Goal: Book appointment/travel/reservation

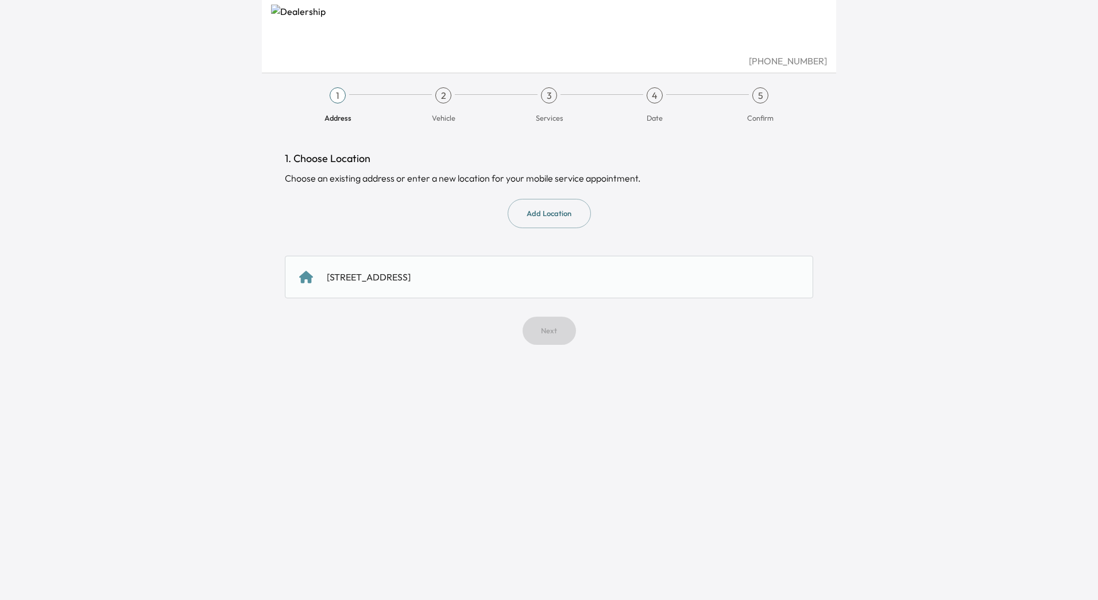
click at [411, 270] on div "[STREET_ADDRESS]" at bounding box center [369, 277] width 84 height 14
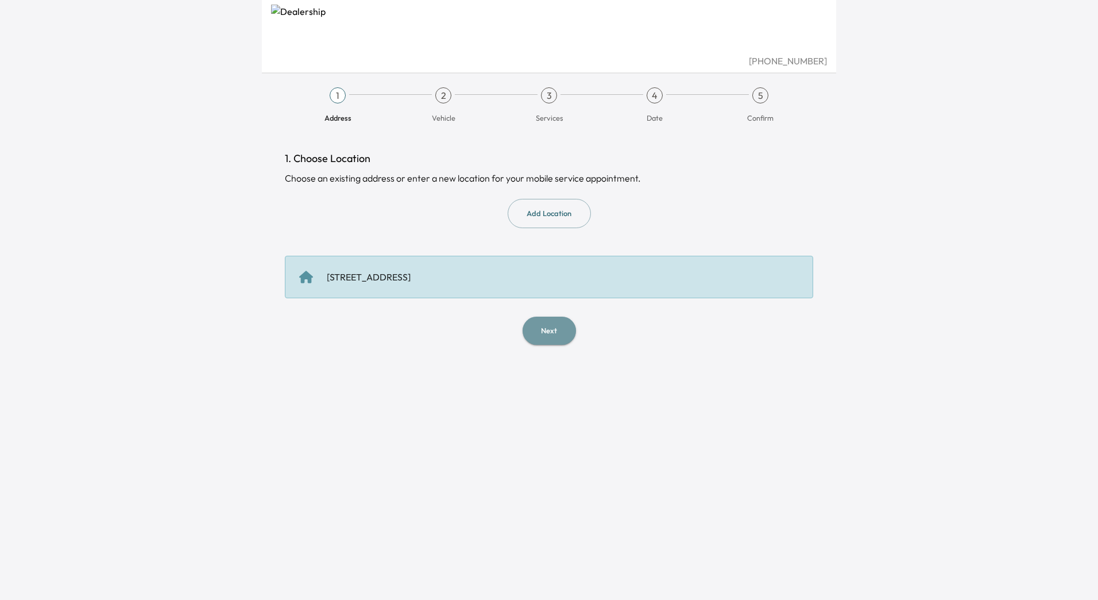
click at [536, 339] on button "Next" at bounding box center [549, 330] width 53 height 28
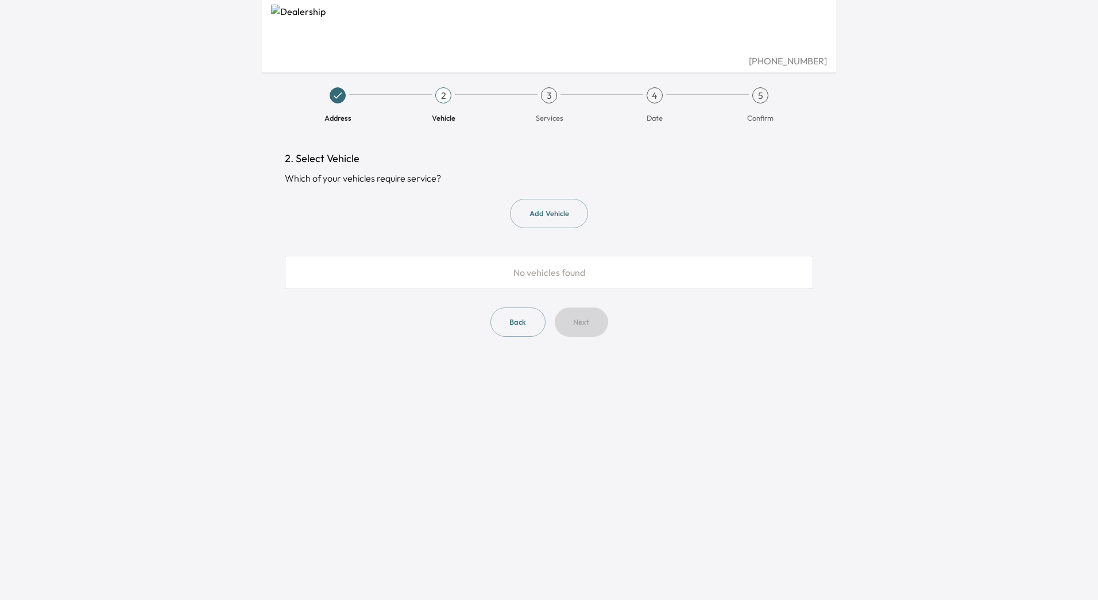
click at [533, 272] on span "No vehicles found" at bounding box center [549, 271] width 72 height 11
click at [551, 268] on span "No vehicles found" at bounding box center [549, 271] width 72 height 11
click at [548, 211] on button "Add Vehicle" at bounding box center [549, 213] width 78 height 29
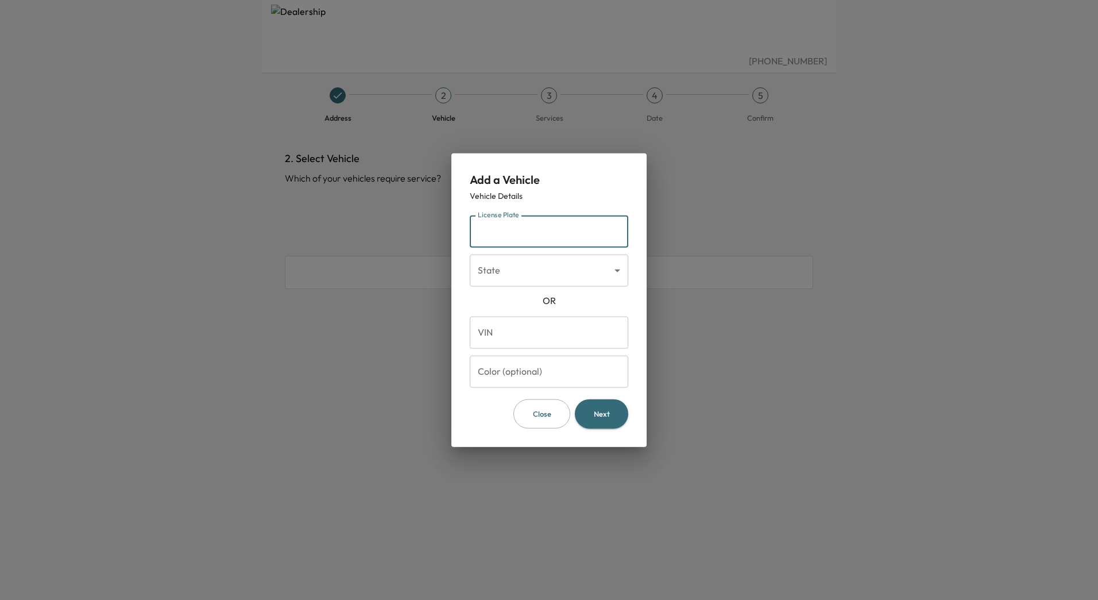
click at [539, 236] on input "License Plate" at bounding box center [549, 231] width 158 height 32
type input "*******"
click at [543, 262] on body "[PHONE_NUMBER] Address 2 Vehicle 3 Services 4 Date 5 Confirm 2. Select Vehicle …" at bounding box center [549, 300] width 1098 height 600
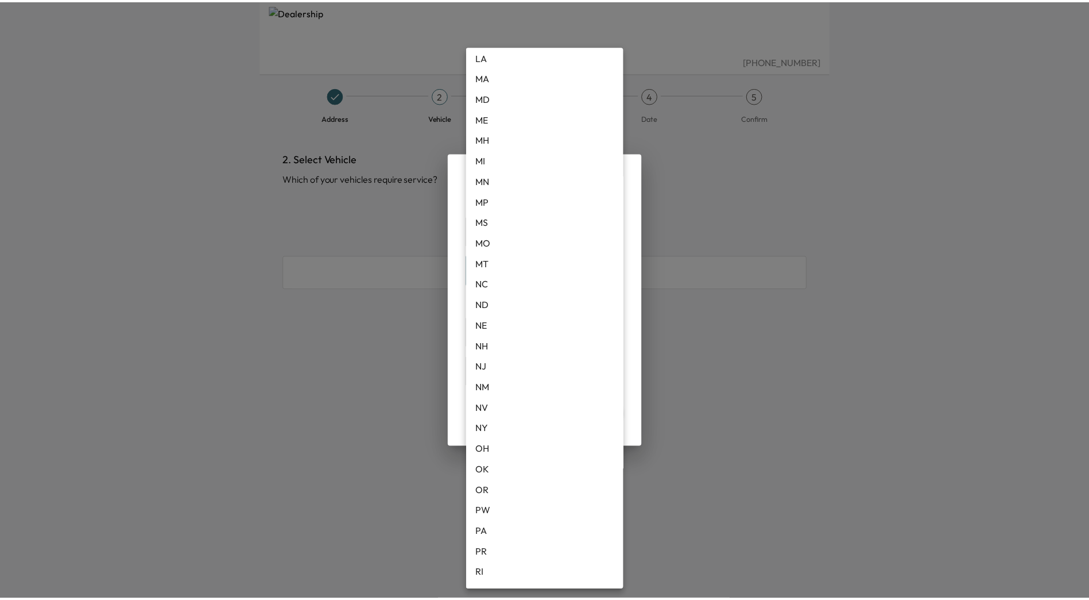
scroll to position [705, 0]
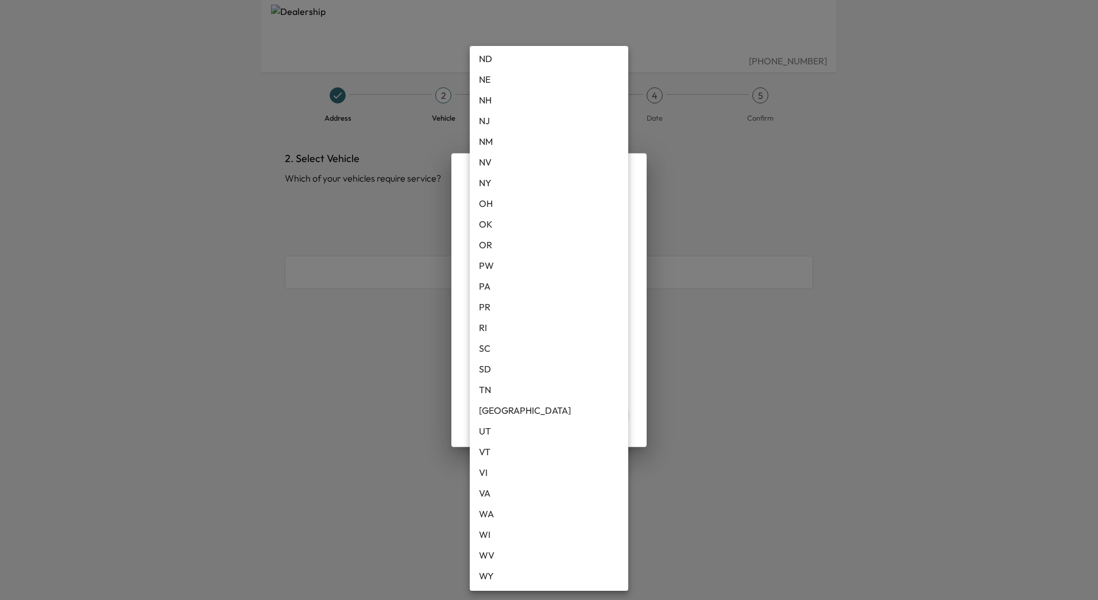
click at [508, 411] on li "[GEOGRAPHIC_DATA]" at bounding box center [549, 410] width 158 height 21
type input "**"
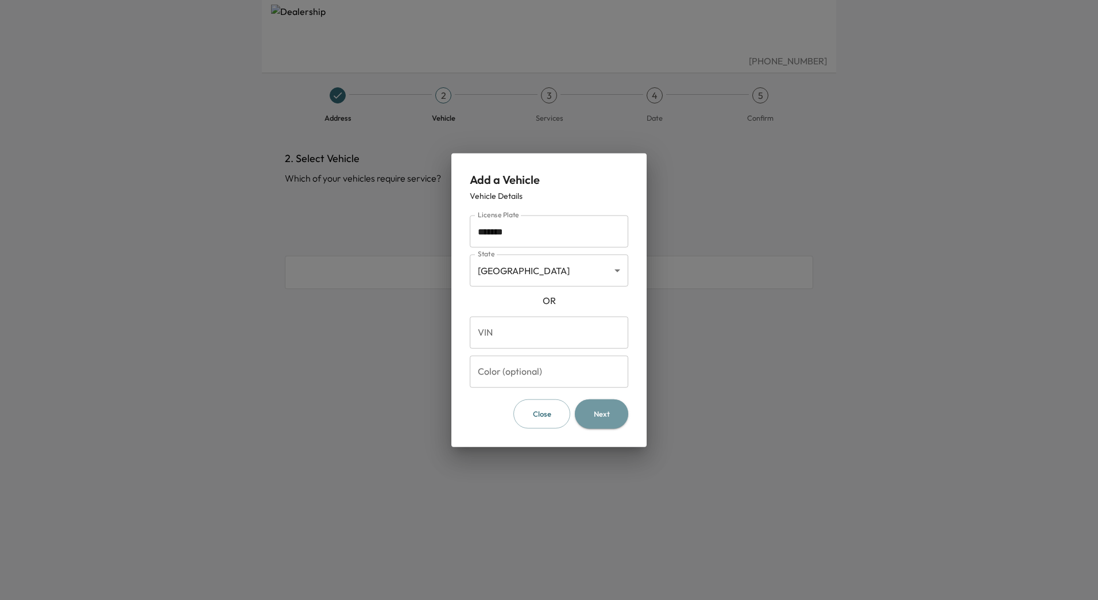
click at [610, 408] on button "Next" at bounding box center [601, 413] width 53 height 29
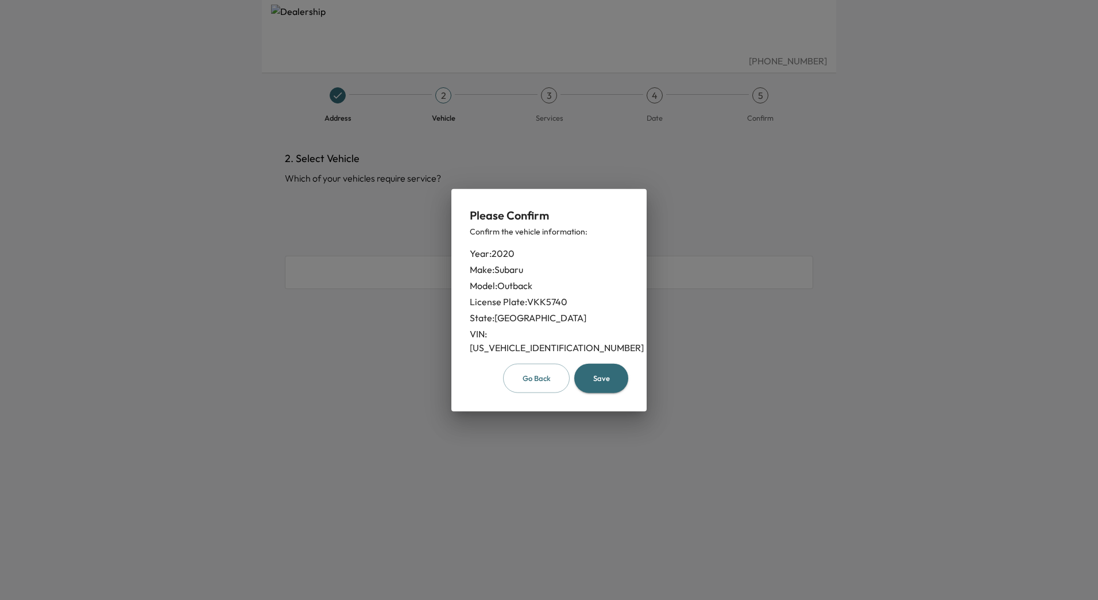
click at [608, 377] on button "Save" at bounding box center [601, 377] width 54 height 29
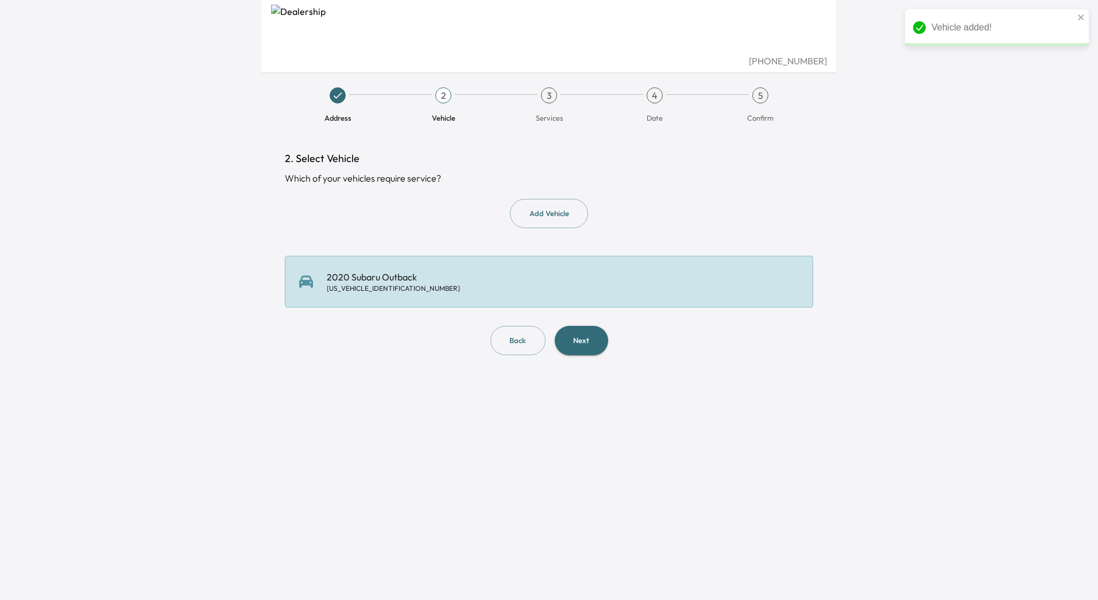
click at [570, 332] on button "Next" at bounding box center [581, 340] width 53 height 29
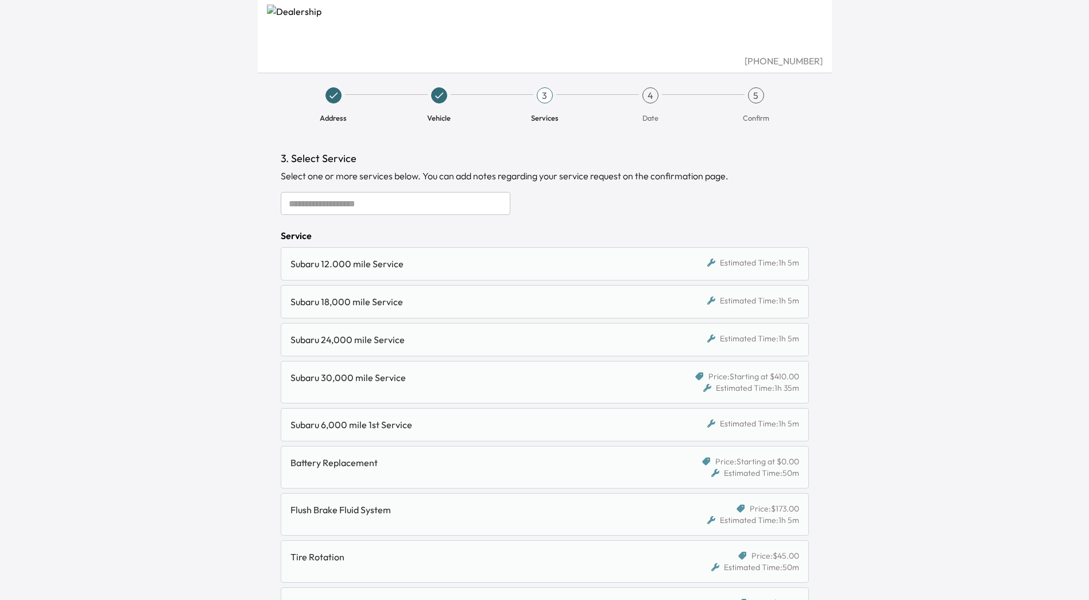
click at [586, 377] on div "Subaru 30,000 mile Service" at bounding box center [477, 377] width 373 height 14
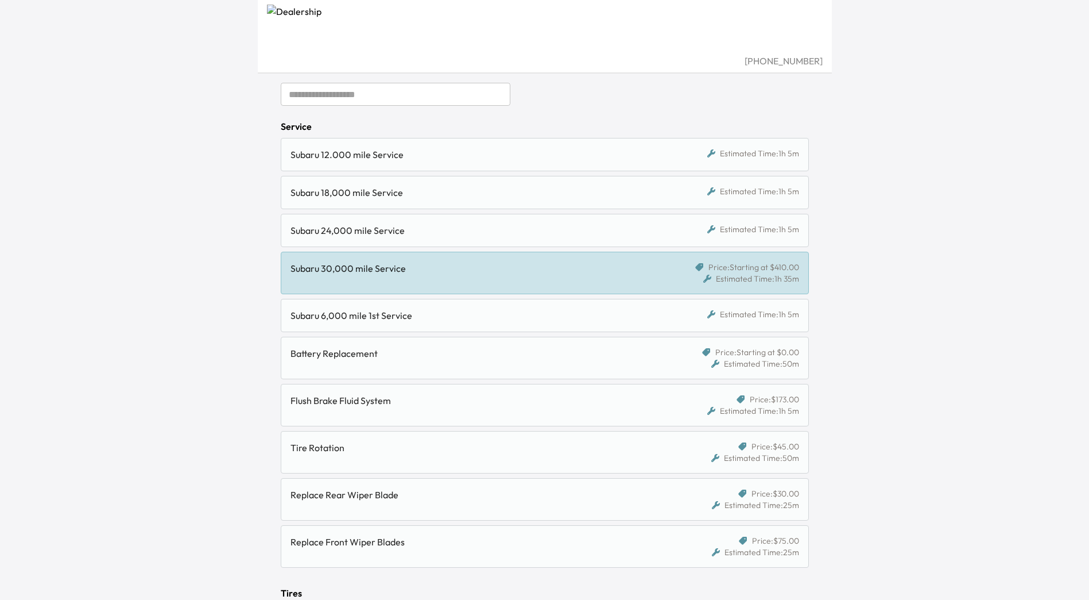
scroll to position [222, 0]
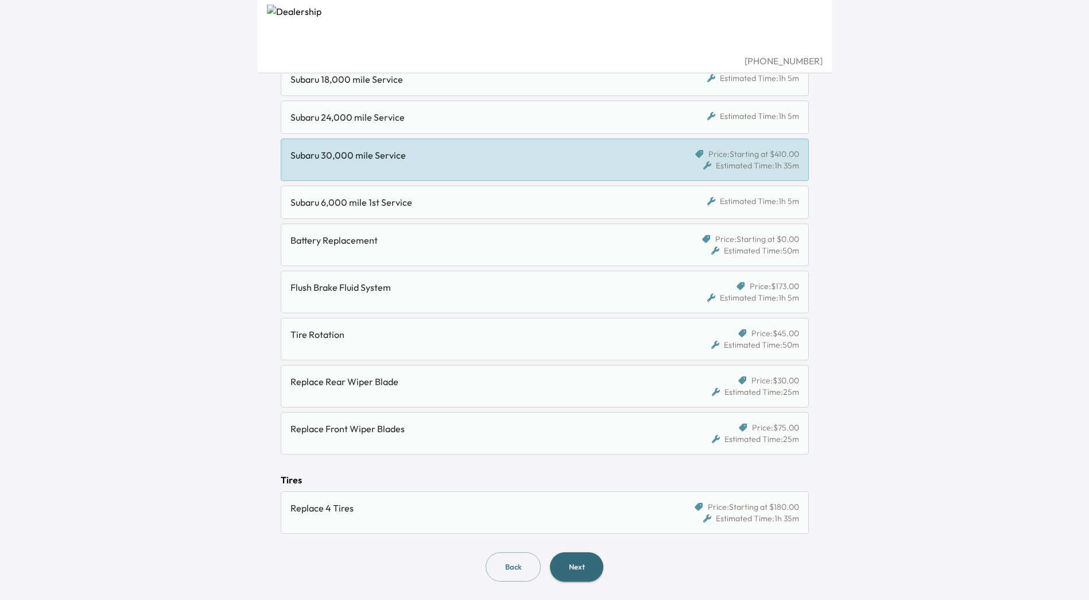
click at [722, 389] on div "Estimated Time: 25m" at bounding box center [755, 391] width 87 height 11
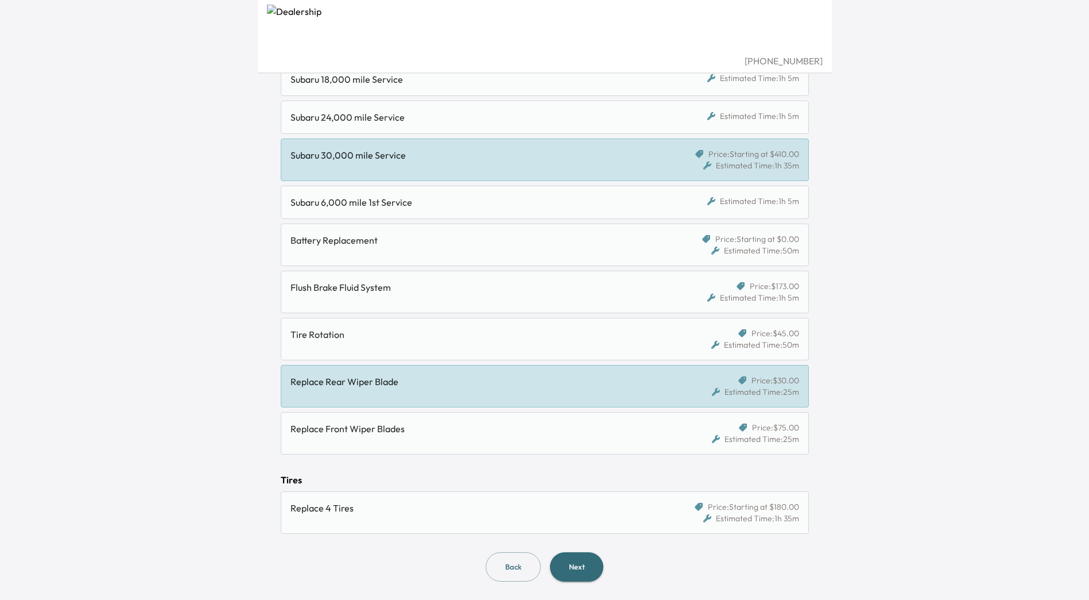
click at [699, 415] on div "Replace Front Wiper Blades Price: $75.00 Estimated Time: 25m" at bounding box center [545, 433] width 528 height 42
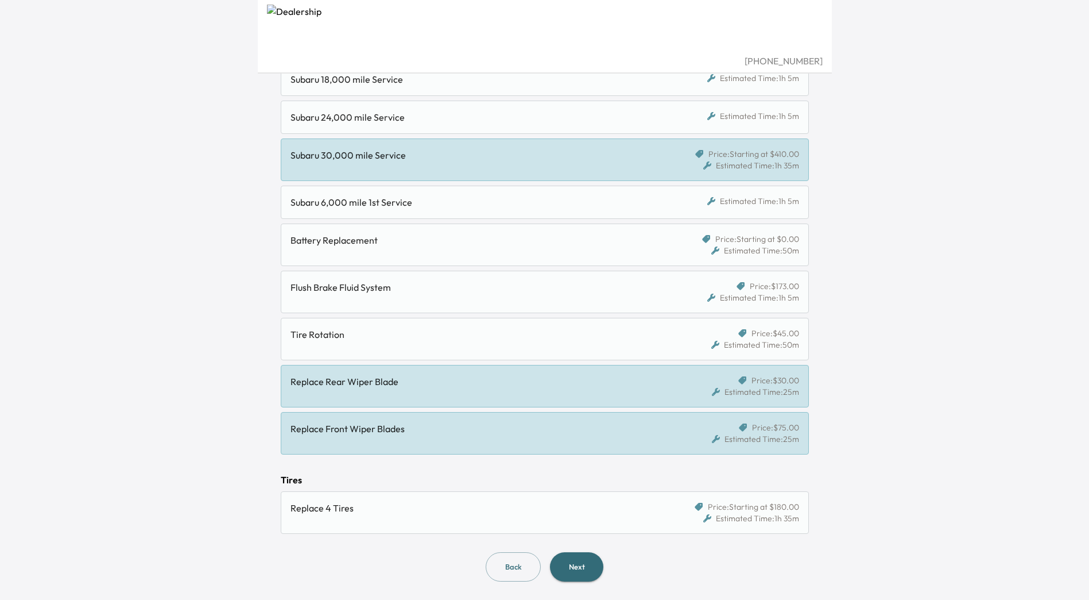
click at [704, 394] on div "Price: $30.00 Estimated Time: 25m" at bounding box center [735, 385] width 127 height 23
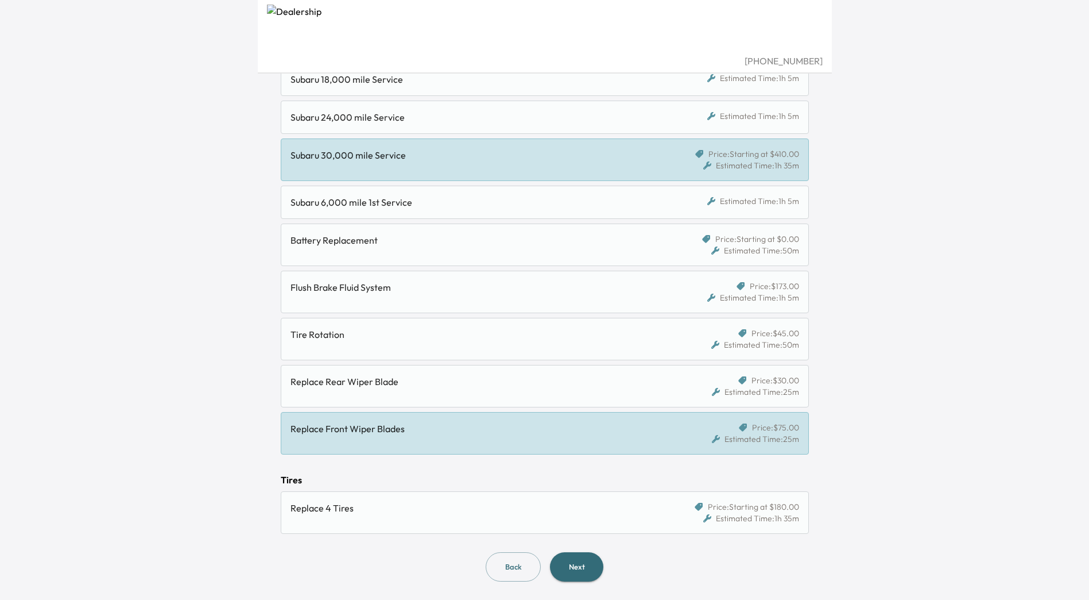
click at [645, 341] on div "Tire Rotation" at bounding box center [477, 334] width 373 height 14
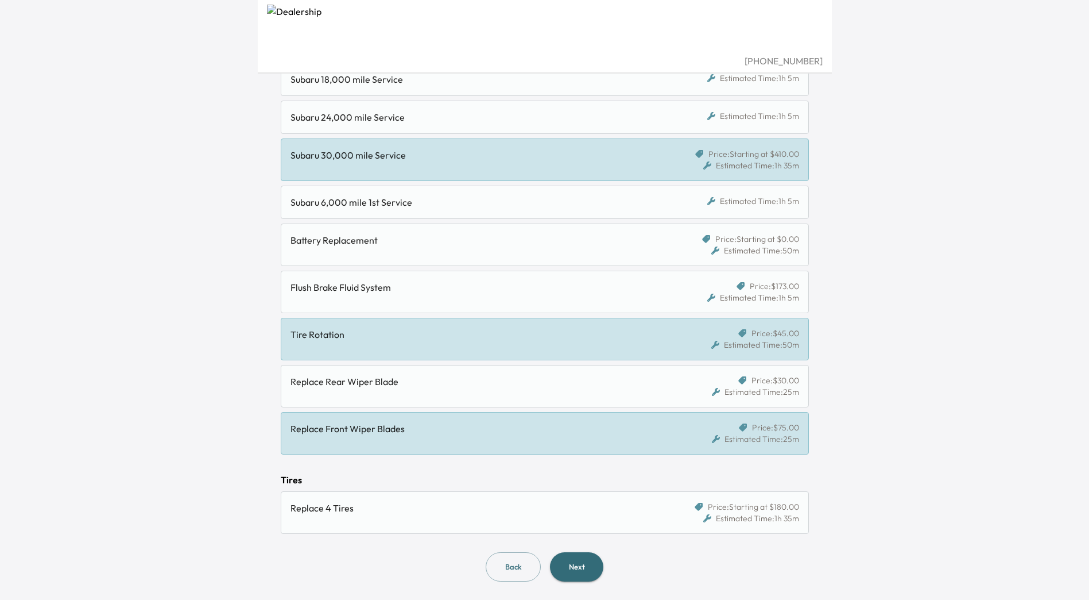
click at [600, 567] on button "Next" at bounding box center [576, 566] width 53 height 29
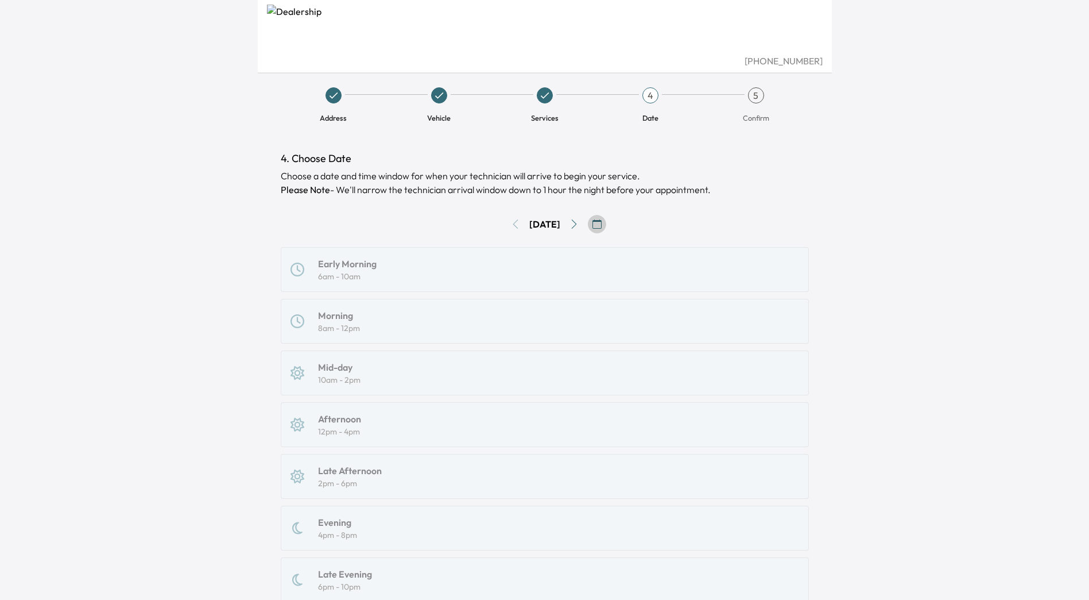
click at [602, 227] on icon "button" at bounding box center [597, 223] width 9 height 9
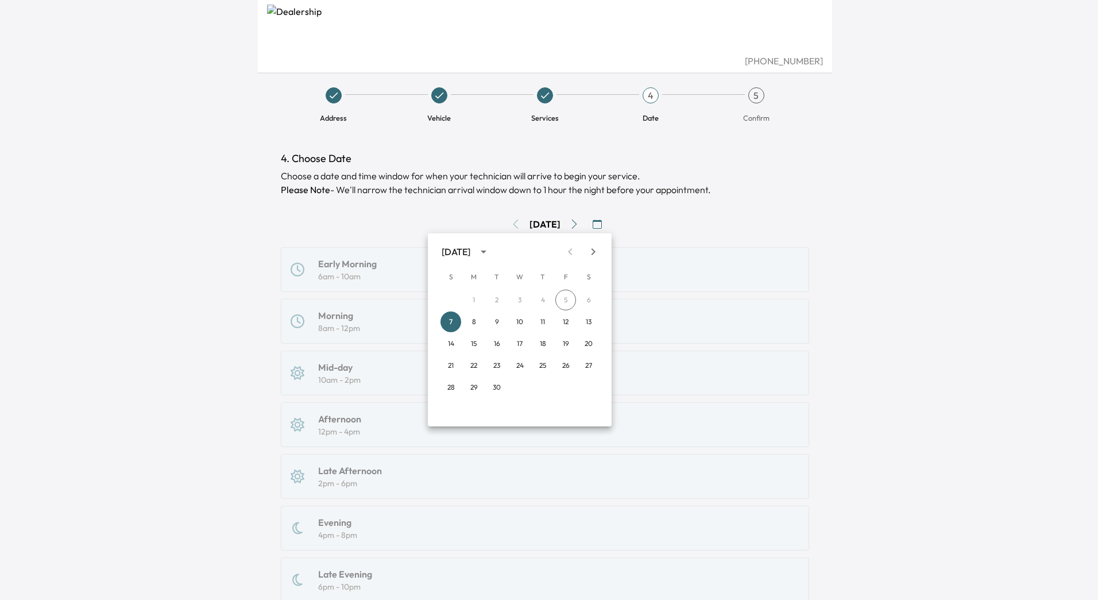
click at [592, 256] on icon "Next month" at bounding box center [593, 252] width 14 height 14
click at [635, 196] on div at bounding box center [549, 300] width 1098 height 600
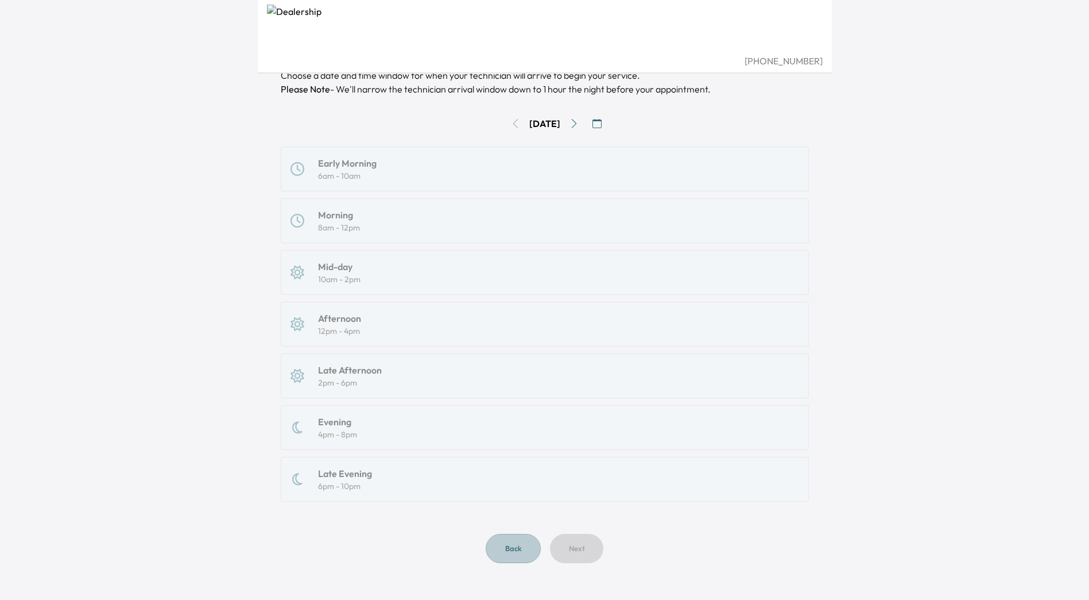
click at [526, 543] on button "Back" at bounding box center [513, 547] width 55 height 29
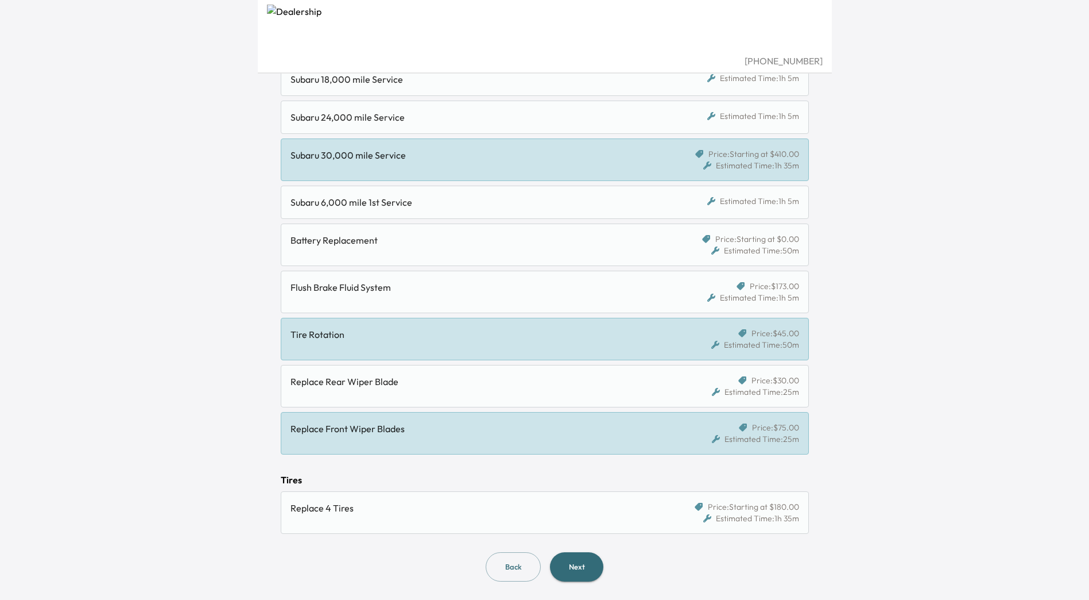
click at [711, 249] on icon at bounding box center [715, 250] width 8 height 8
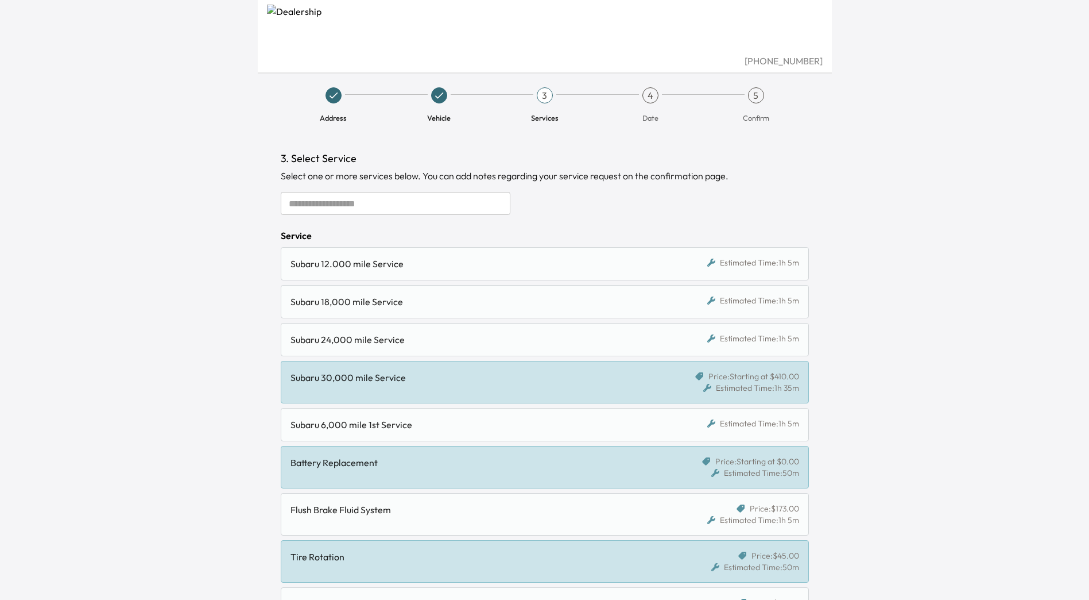
scroll to position [172, 0]
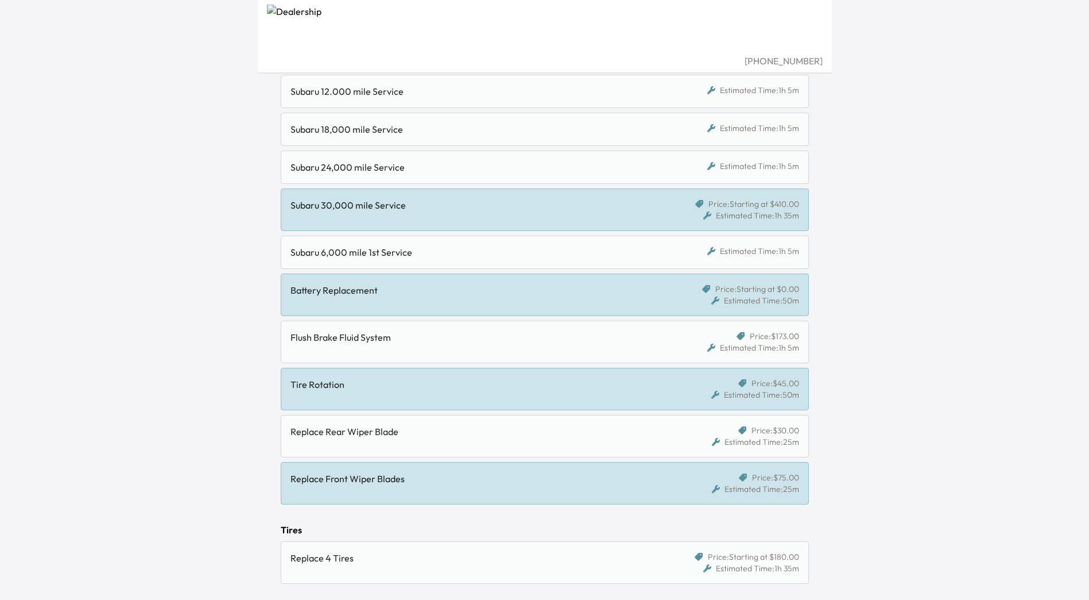
click at [632, 306] on div "Battery Replacement" at bounding box center [482, 294] width 382 height 23
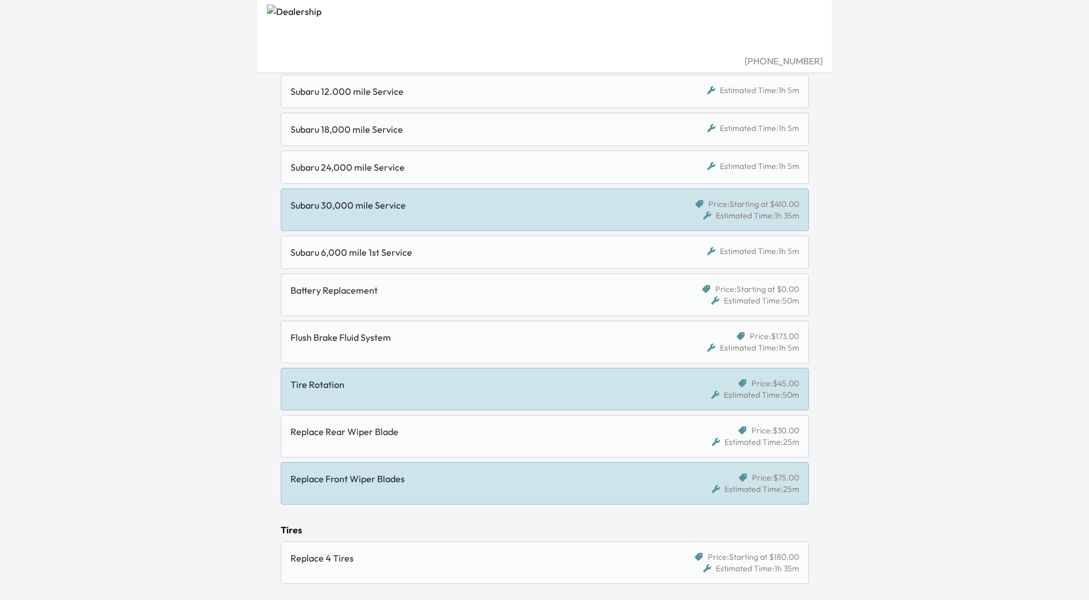
click at [632, 306] on div "Battery Replacement" at bounding box center [482, 294] width 382 height 23
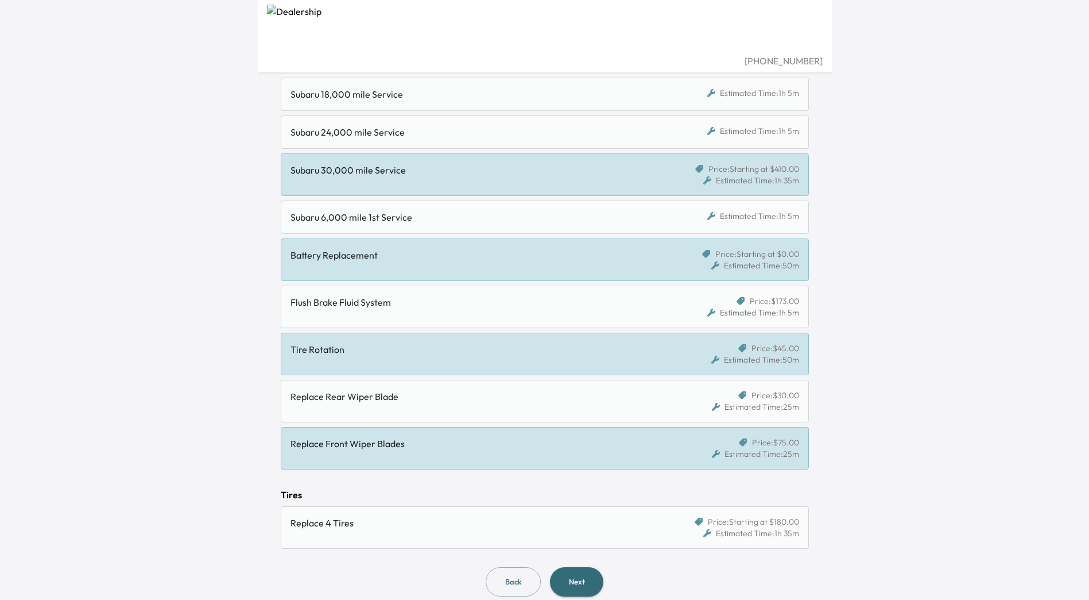
scroll to position [222, 0]
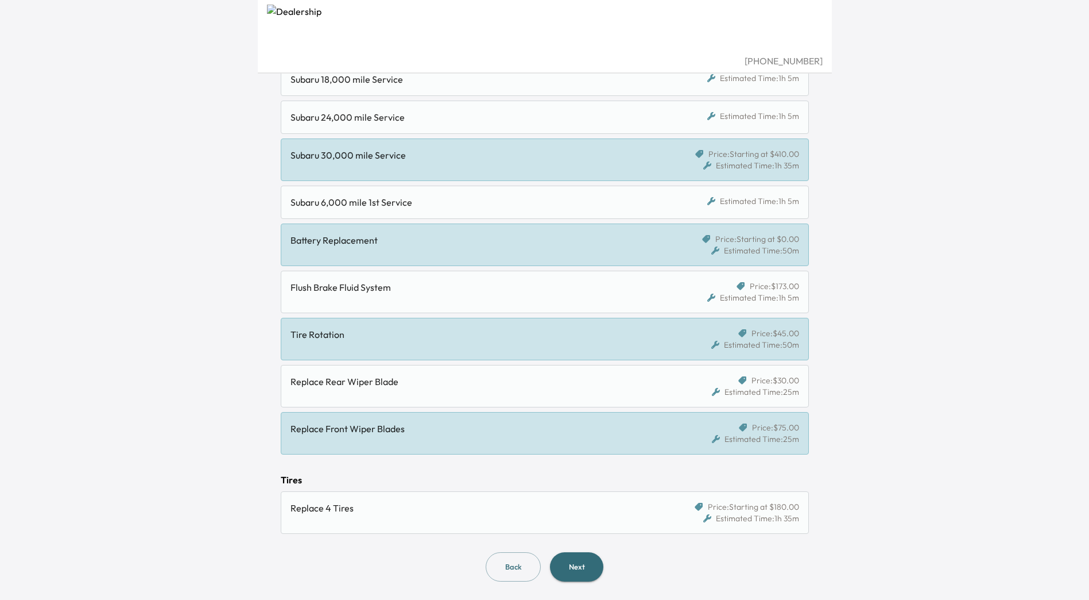
click at [595, 572] on button "Next" at bounding box center [576, 566] width 53 height 29
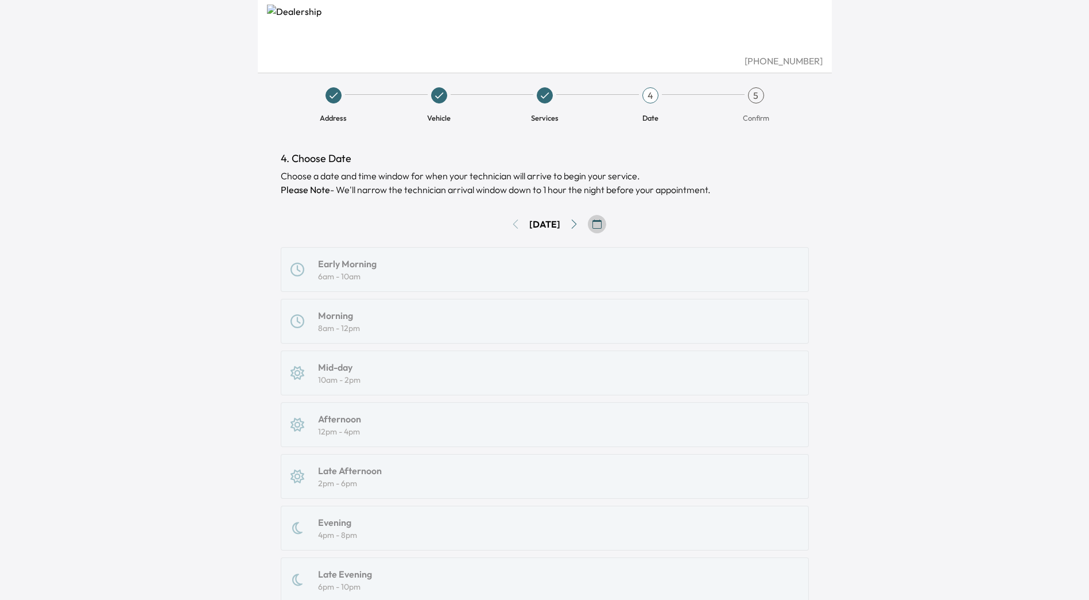
click at [606, 217] on button "button" at bounding box center [597, 224] width 18 height 18
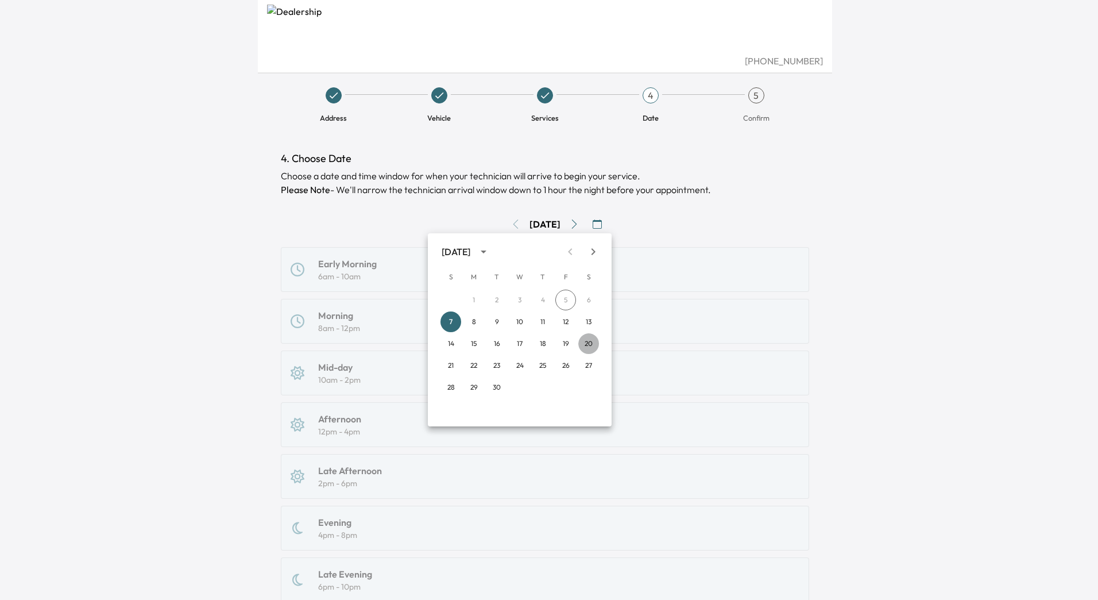
click at [590, 345] on button "20" at bounding box center [588, 343] width 21 height 21
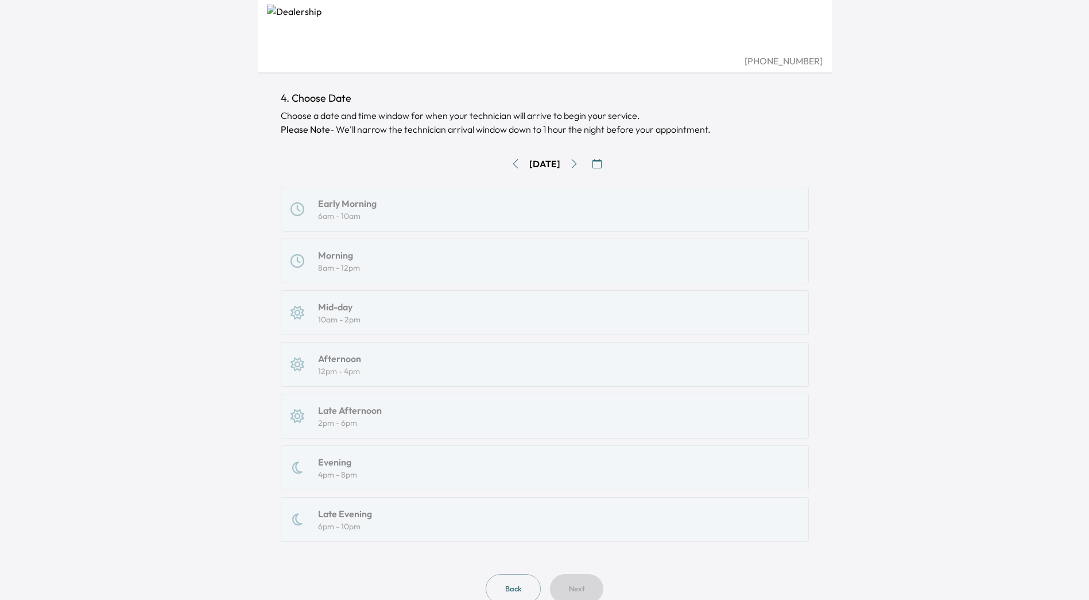
scroll to position [100, 0]
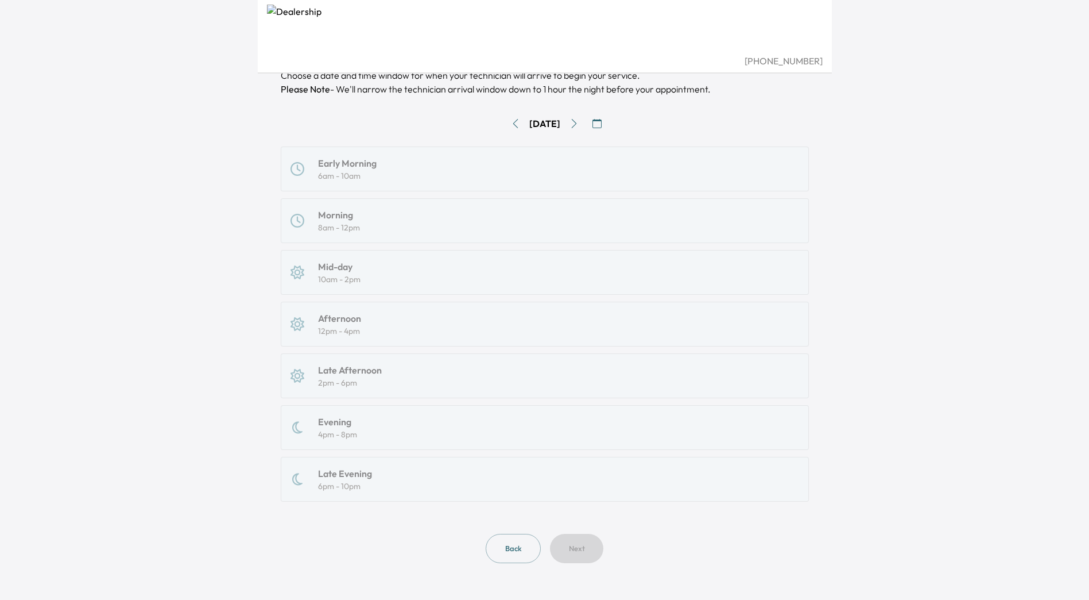
click at [378, 180] on div "Early Morning 6am - 10am Morning 8am - 12pm Mid-day 10am - 2pm Afternoon 12pm -…" at bounding box center [545, 323] width 528 height 355
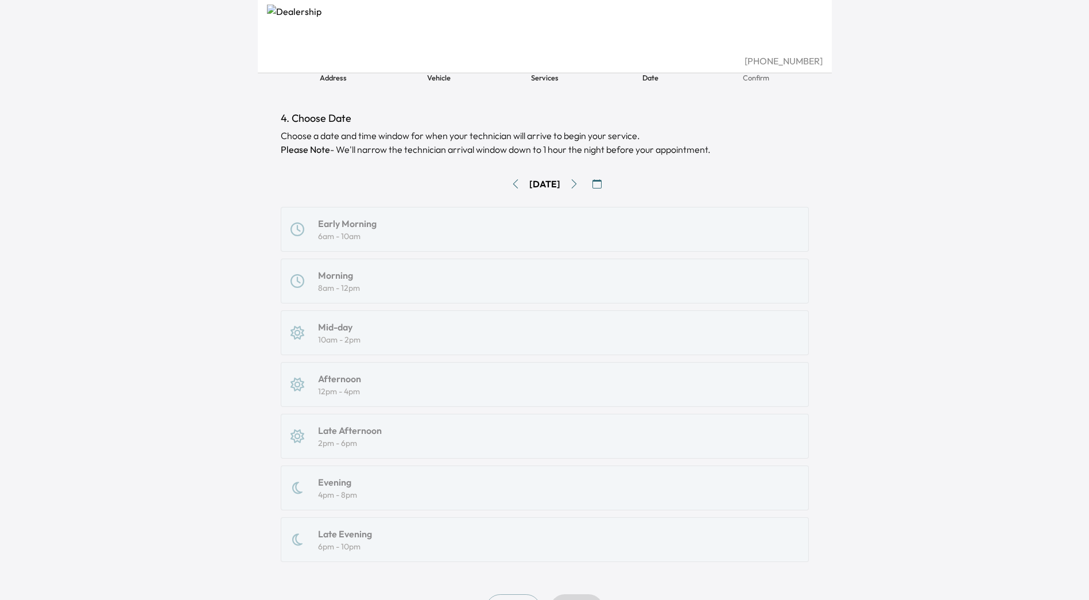
scroll to position [0, 0]
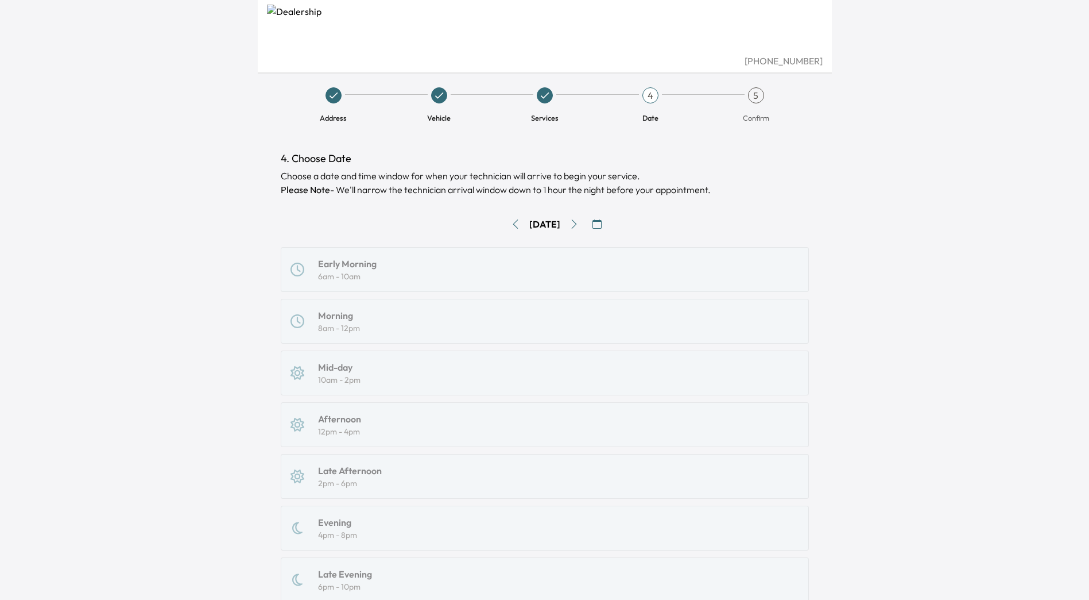
click at [579, 228] on icon "Go to next day" at bounding box center [574, 223] width 9 height 9
click at [569, 224] on div "[DATE]" at bounding box center [545, 224] width 528 height 18
click at [576, 224] on button "Go to next day" at bounding box center [574, 224] width 18 height 18
click at [513, 223] on button "Go to previous day" at bounding box center [515, 224] width 18 height 18
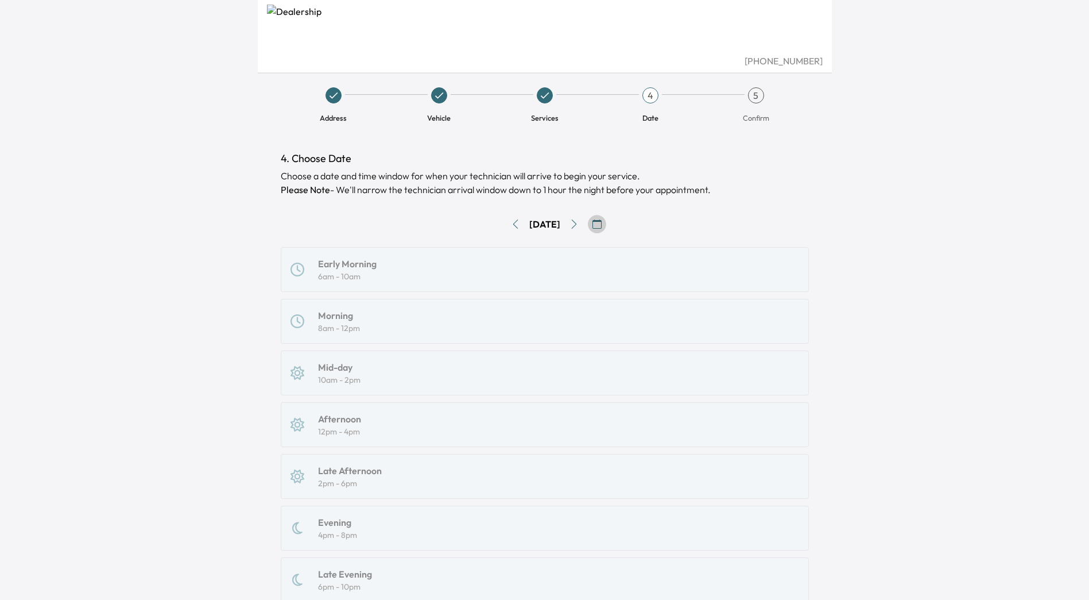
click at [602, 224] on icon "button" at bounding box center [597, 223] width 9 height 9
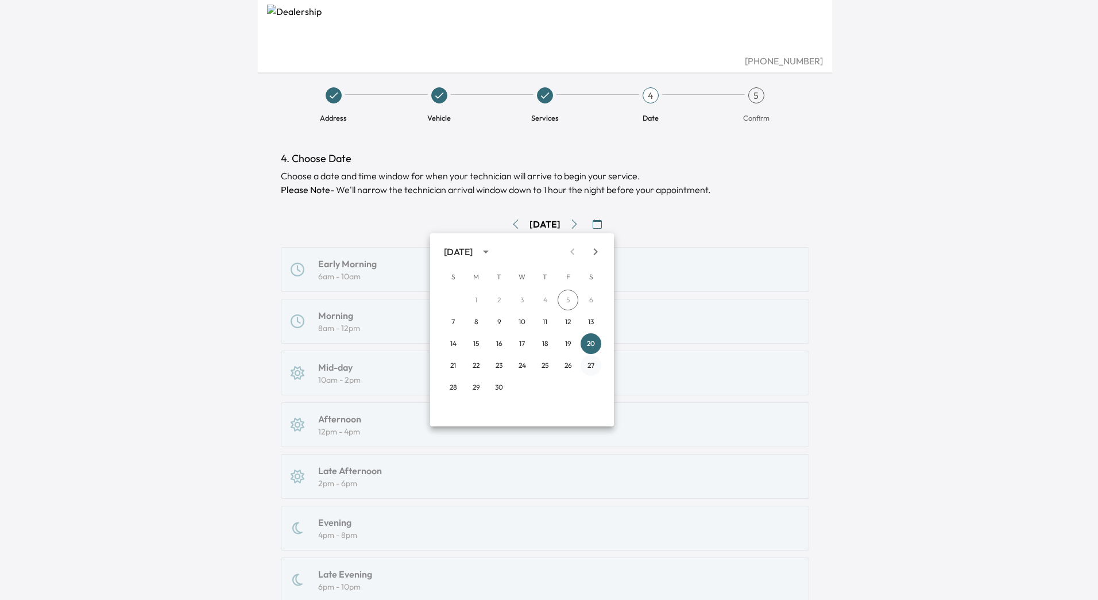
click at [591, 359] on button "27" at bounding box center [591, 365] width 21 height 21
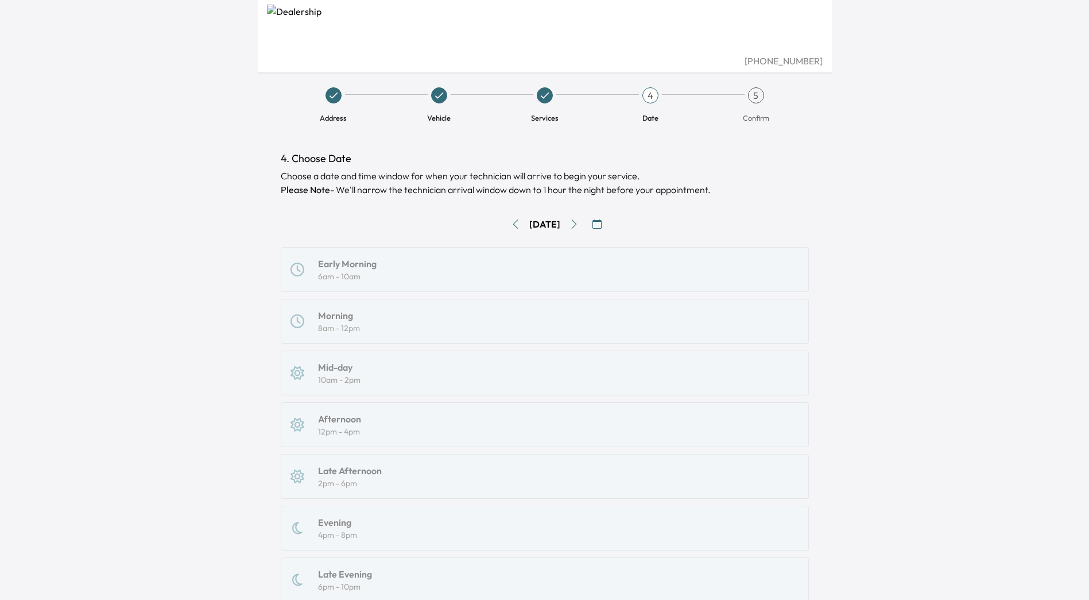
click at [574, 224] on button "Go to next day" at bounding box center [574, 224] width 18 height 18
click at [583, 227] on button "Go to next day" at bounding box center [574, 224] width 18 height 18
click at [600, 221] on button "button" at bounding box center [597, 224] width 18 height 18
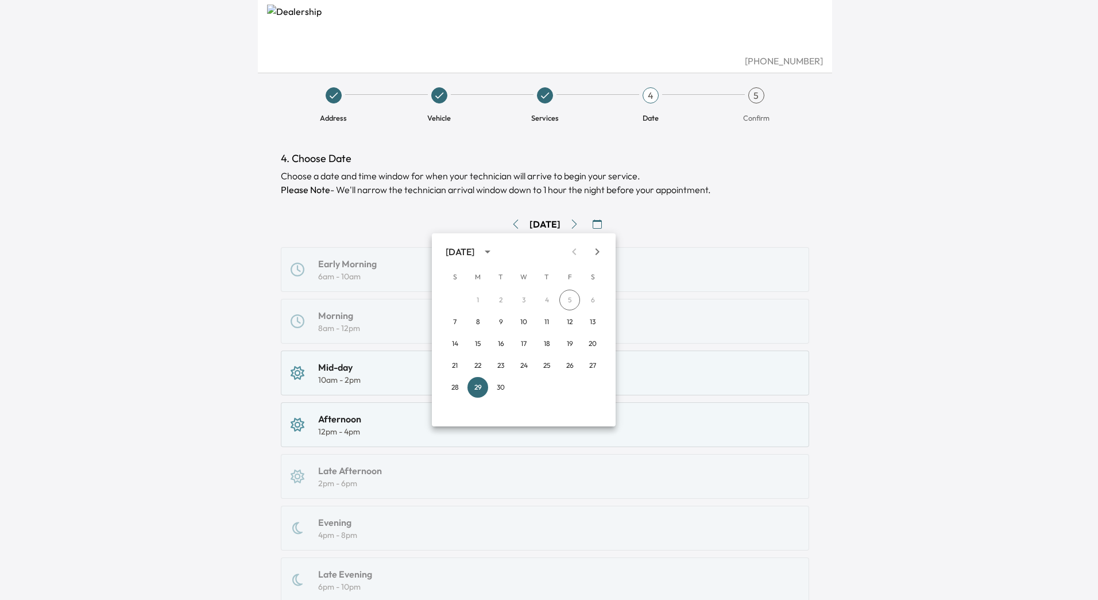
click at [602, 248] on icon "Next month" at bounding box center [597, 252] width 14 height 14
click at [594, 304] on button "4" at bounding box center [592, 299] width 21 height 21
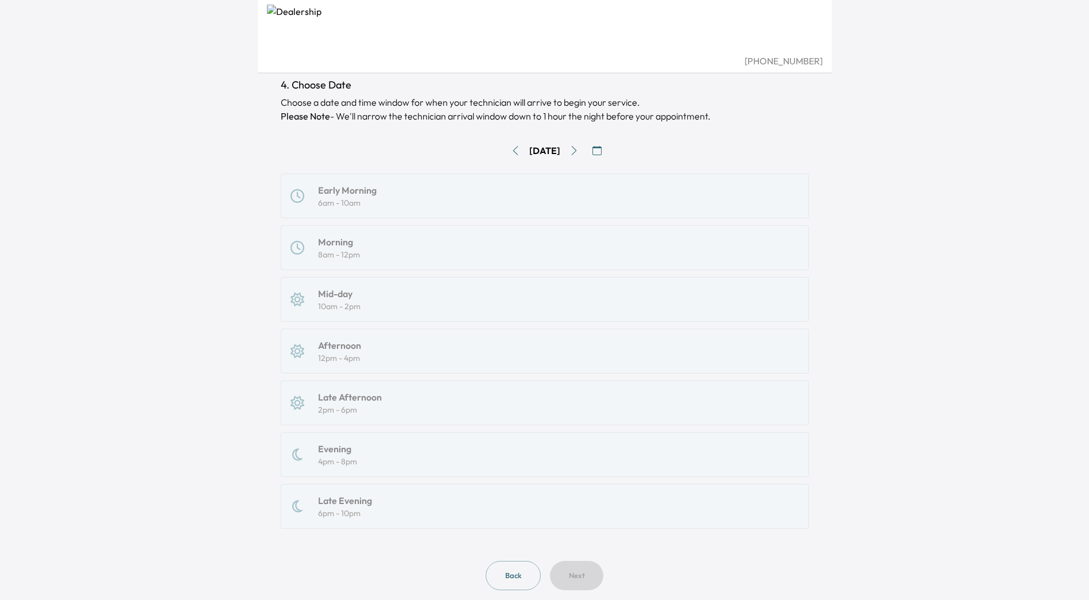
scroll to position [100, 0]
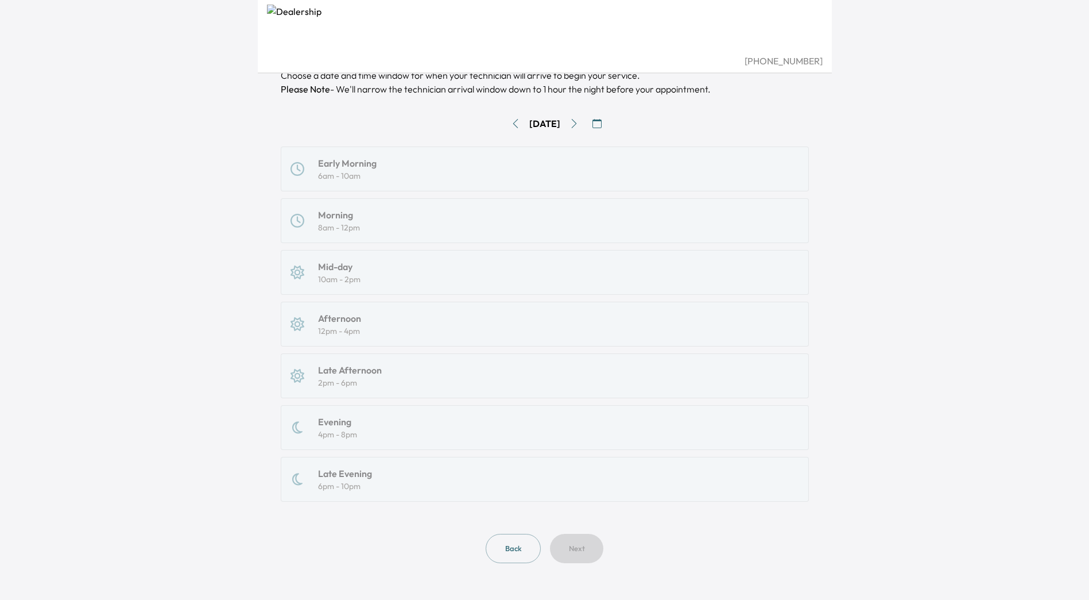
click at [502, 173] on div "Early Morning 6am - 10am Morning 8am - 12pm Mid-day 10am - 2pm Afternoon 12pm -…" at bounding box center [545, 323] width 528 height 355
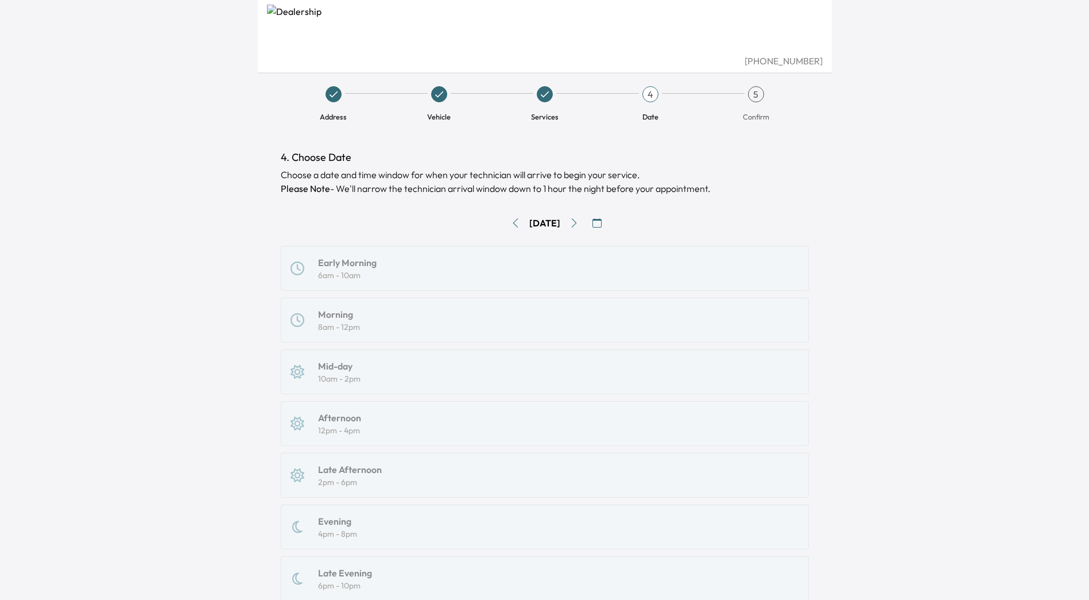
scroll to position [0, 0]
